Goal: Task Accomplishment & Management: Manage account settings

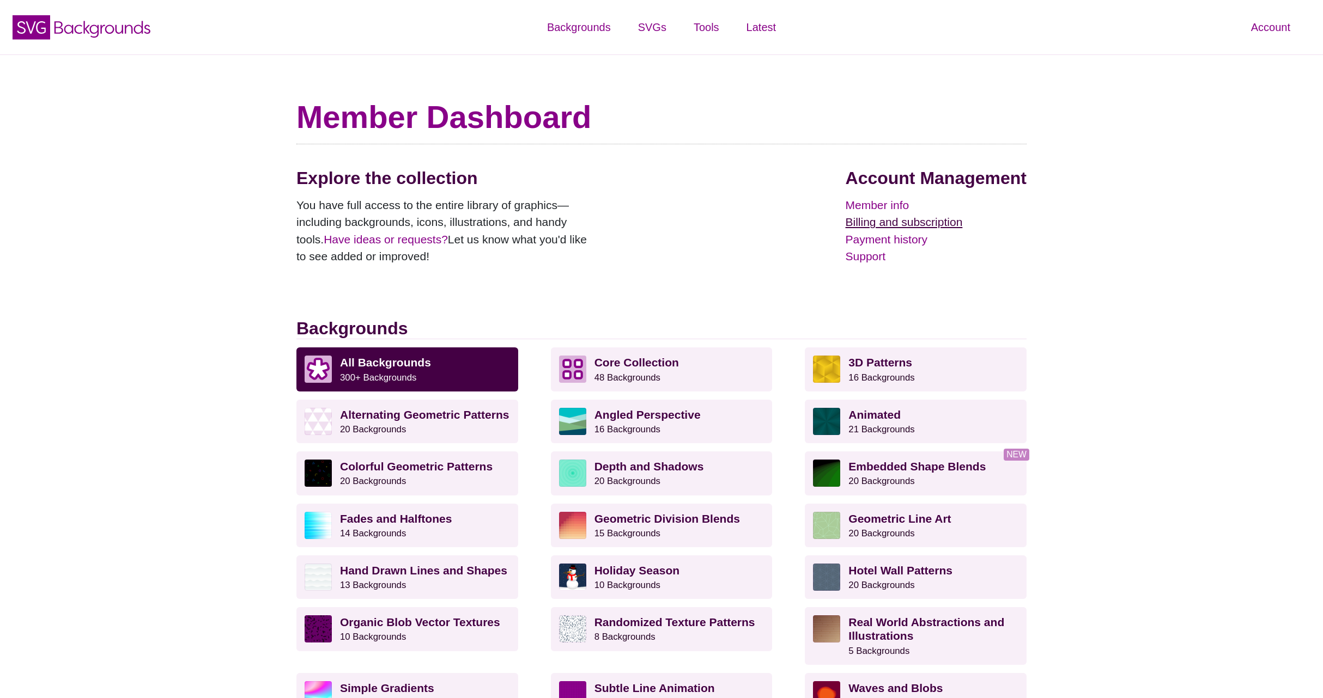
click at [913, 224] on link "Billing and subscription" at bounding box center [935, 222] width 181 height 17
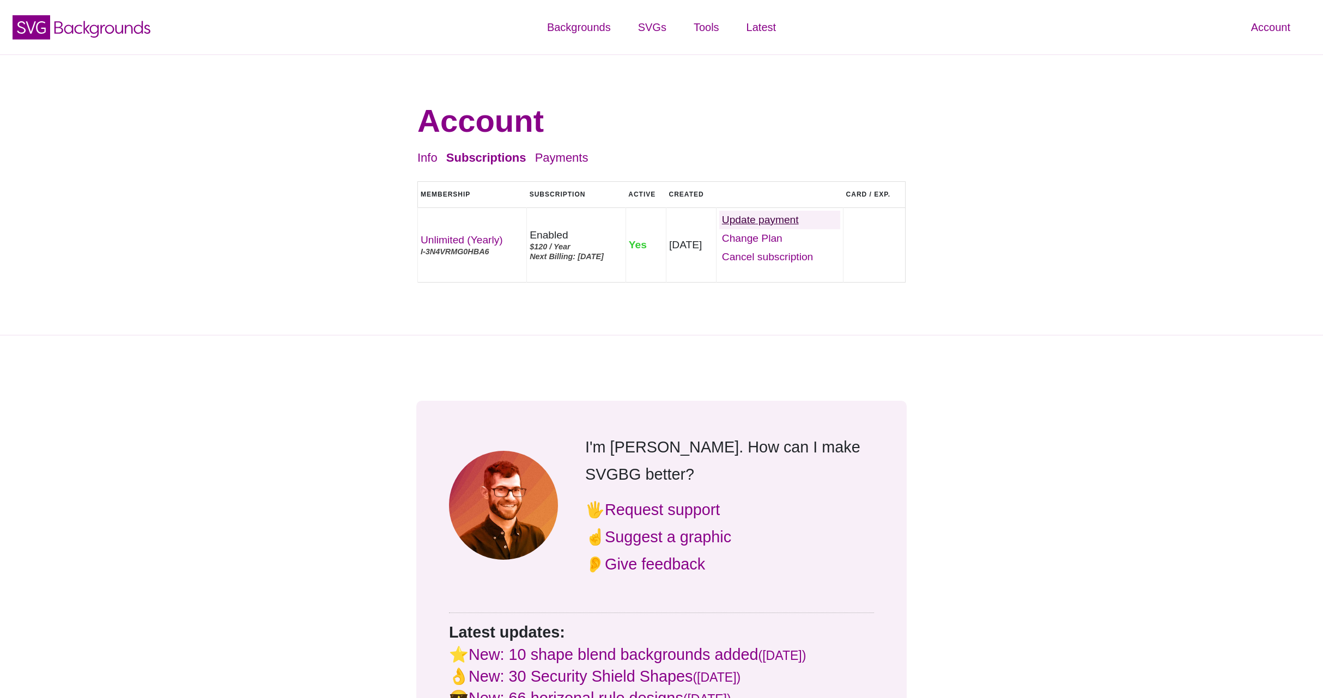
click at [804, 218] on link "Update" at bounding box center [779, 220] width 121 height 19
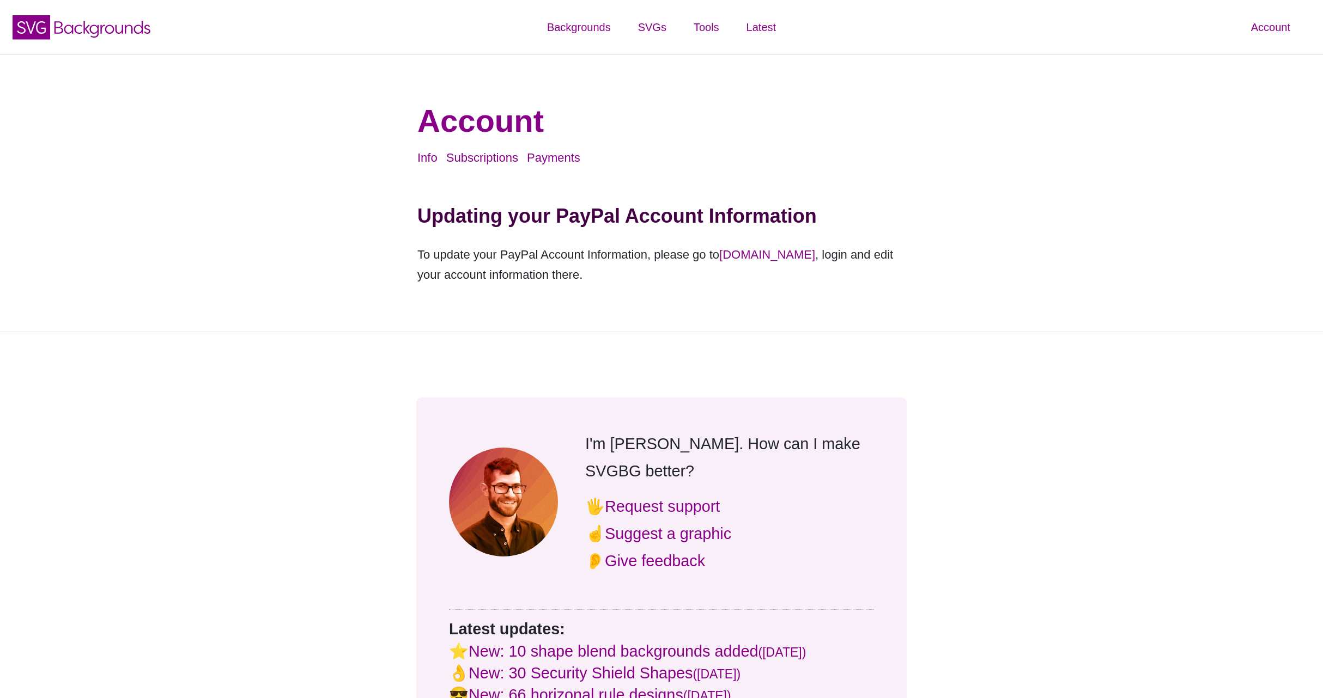
click at [734, 294] on div "Account Info Subscriptions Payments Logout Updating your PayPal Account Informa…" at bounding box center [661, 193] width 528 height 223
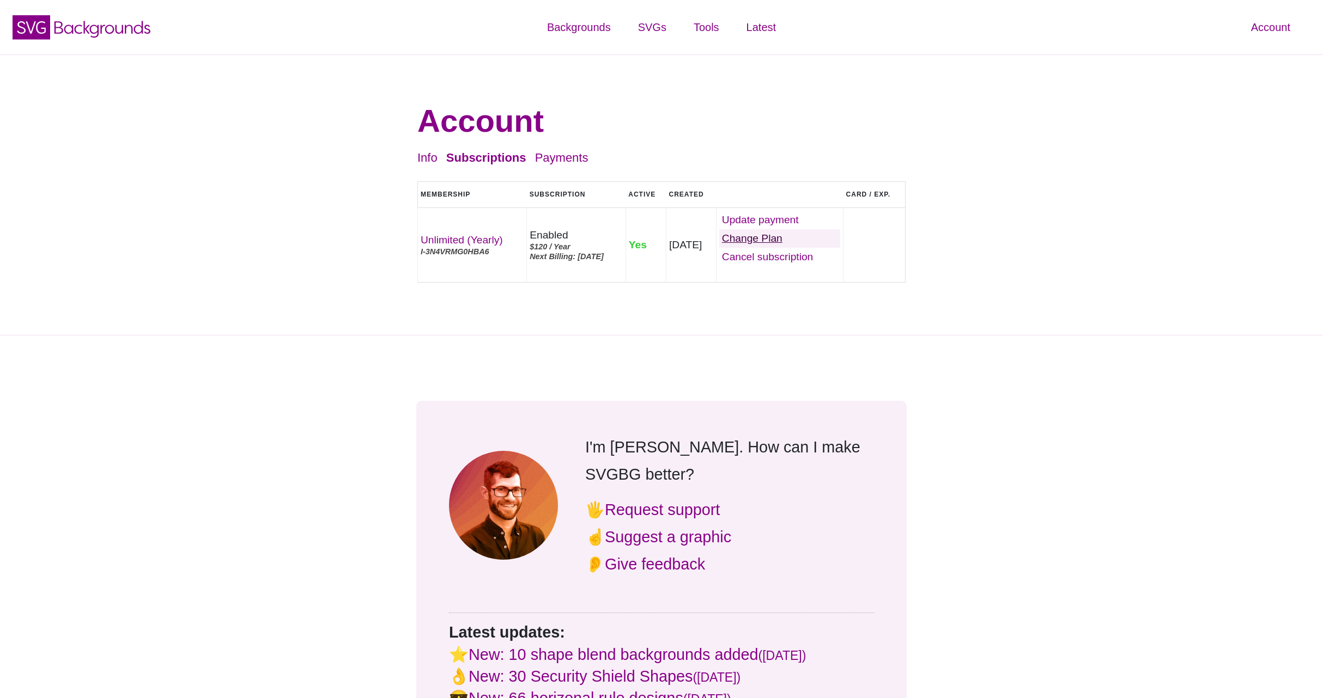
click at [775, 241] on link "Change Plan" at bounding box center [779, 238] width 121 height 19
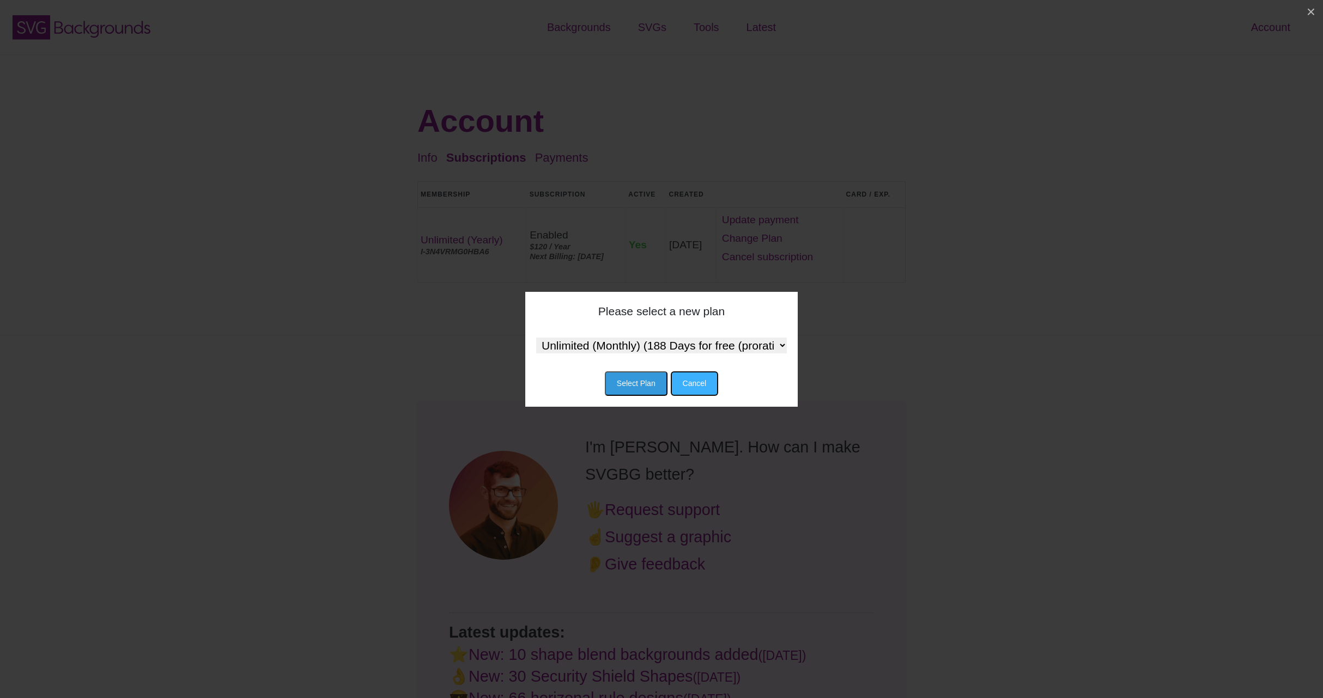
click at [691, 380] on button "Cancel" at bounding box center [695, 383] width 48 height 25
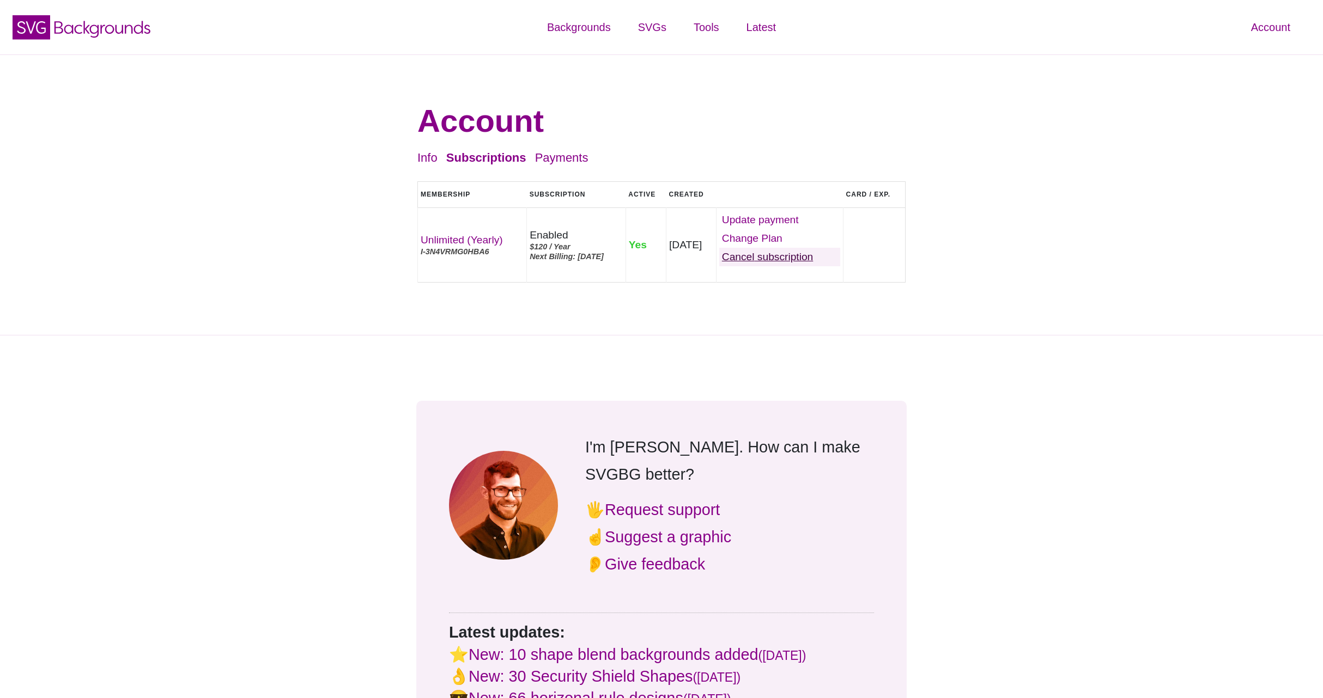
click at [799, 260] on link "Cancel" at bounding box center [779, 257] width 121 height 19
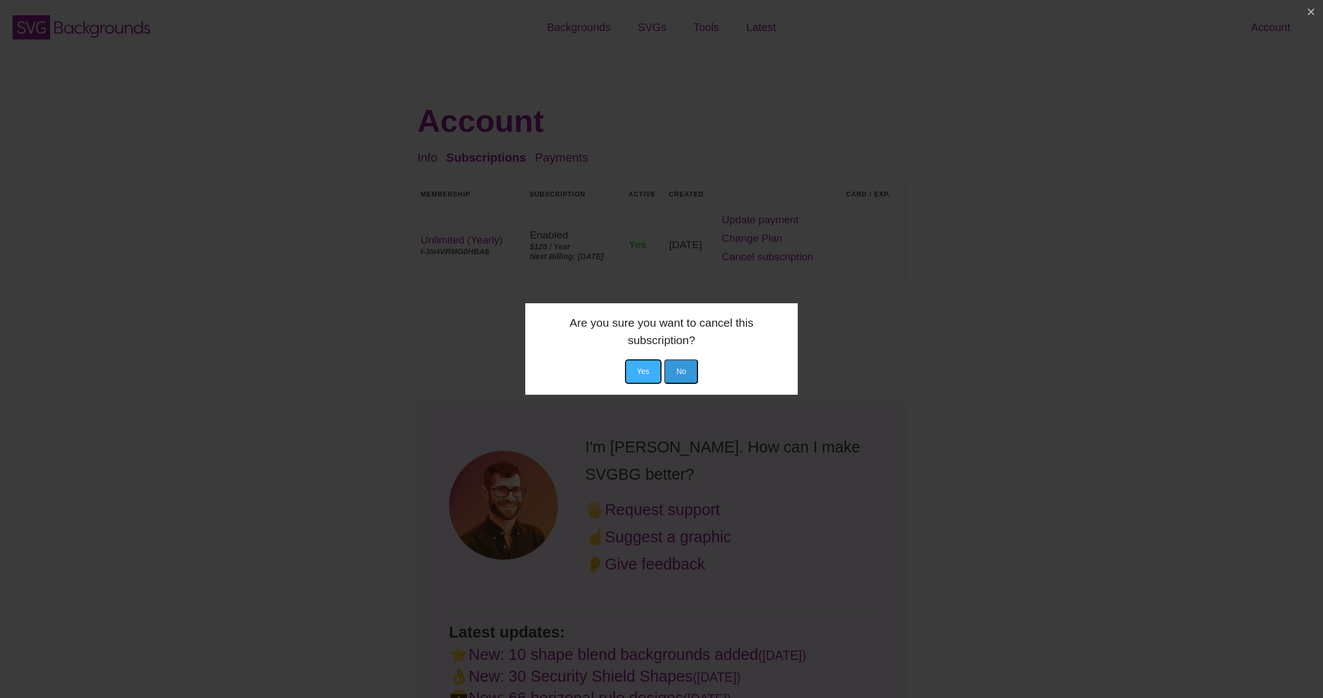
click at [642, 361] on button "Yes" at bounding box center [643, 372] width 36 height 25
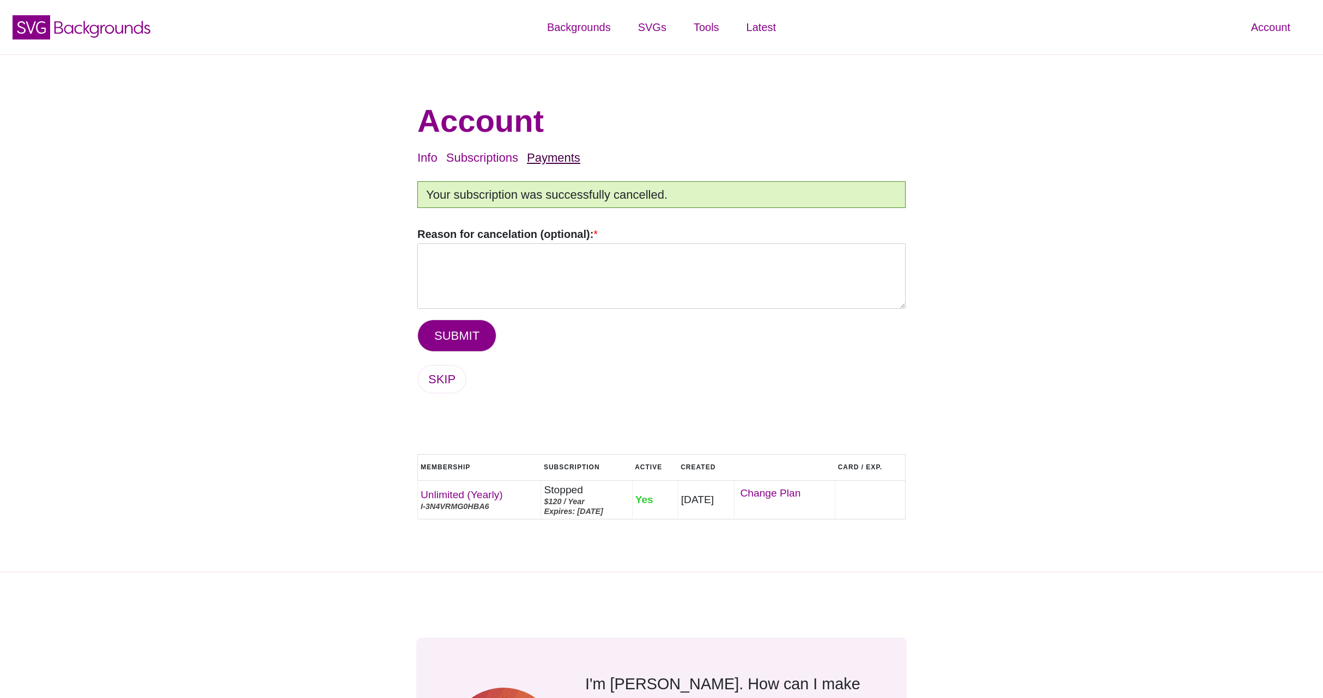
click at [550, 161] on link "Payments" at bounding box center [553, 158] width 53 height 14
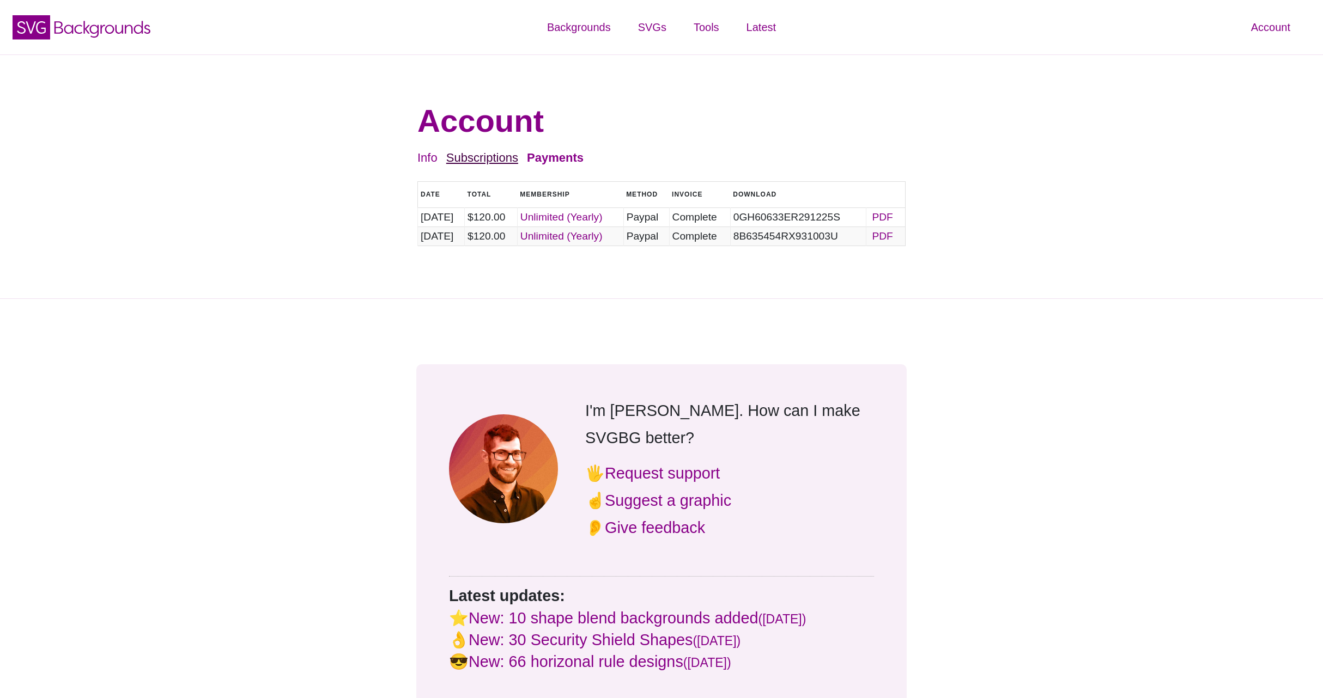
click at [486, 161] on link "Subscriptions" at bounding box center [482, 158] width 72 height 14
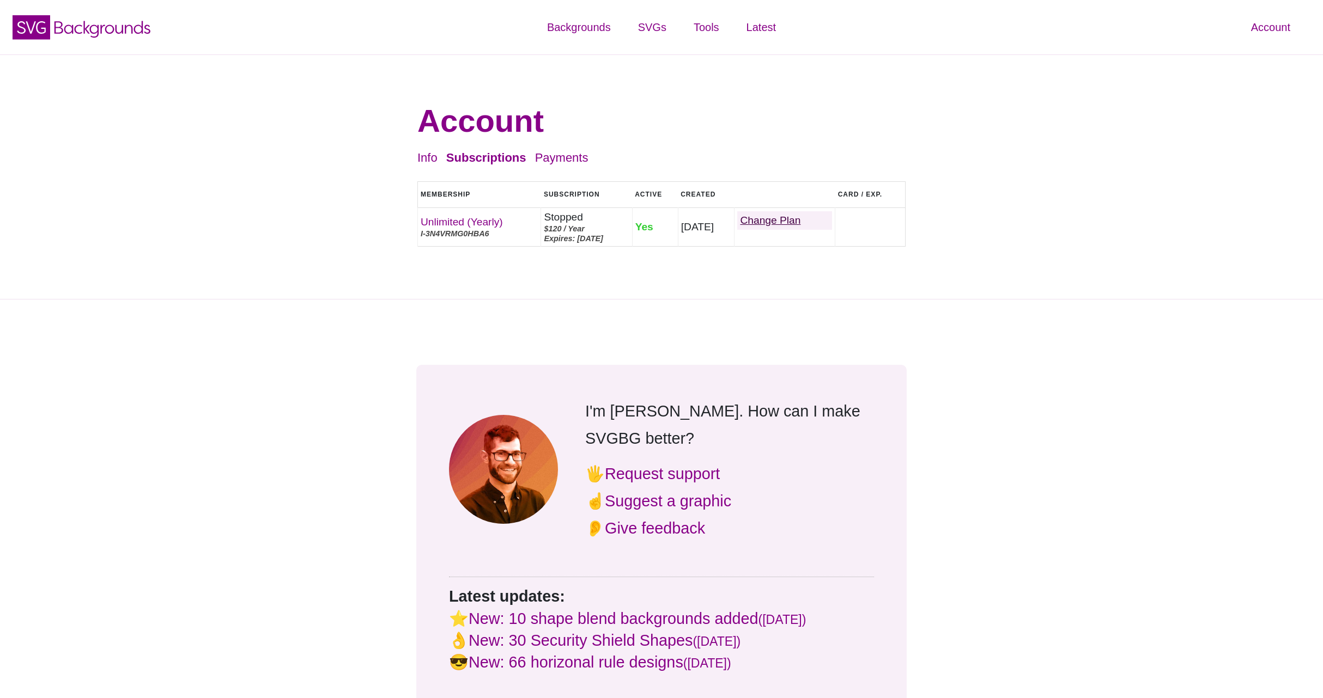
click at [778, 214] on link "Change Plan" at bounding box center [784, 220] width 95 height 19
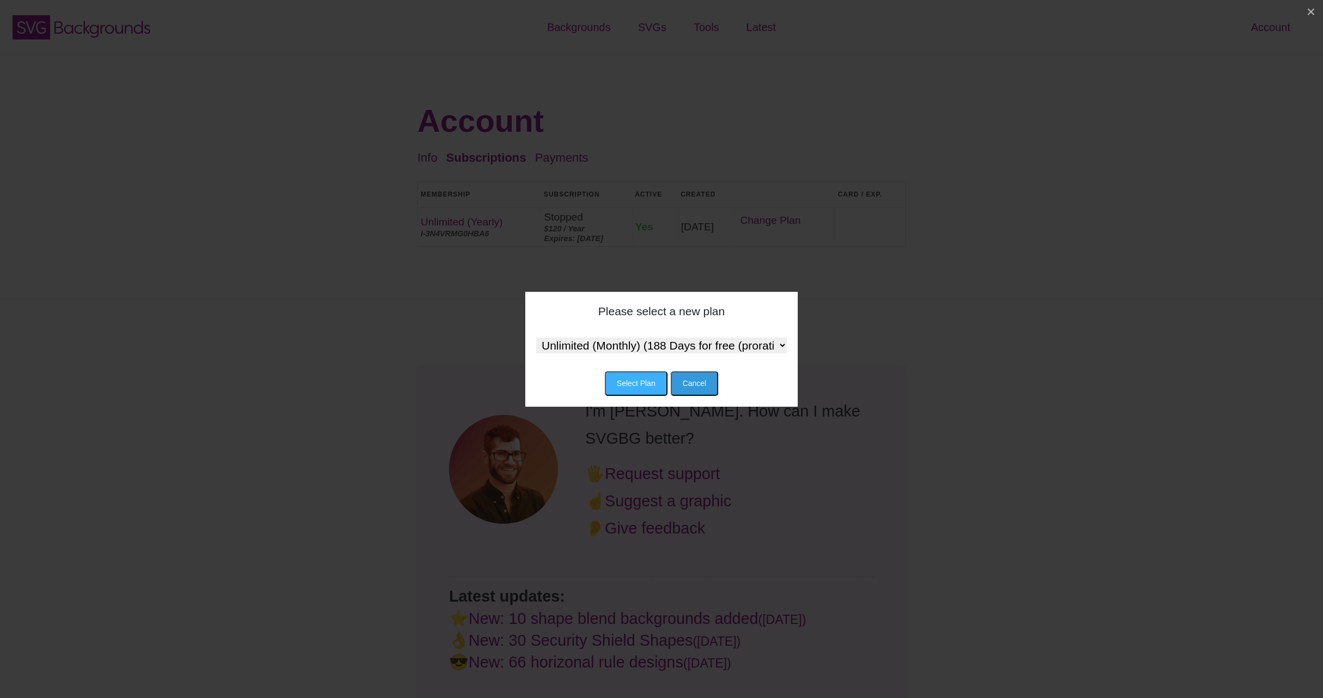
click at [648, 377] on button "Select Plan" at bounding box center [636, 383] width 63 height 25
